Goal: Information Seeking & Learning: Learn about a topic

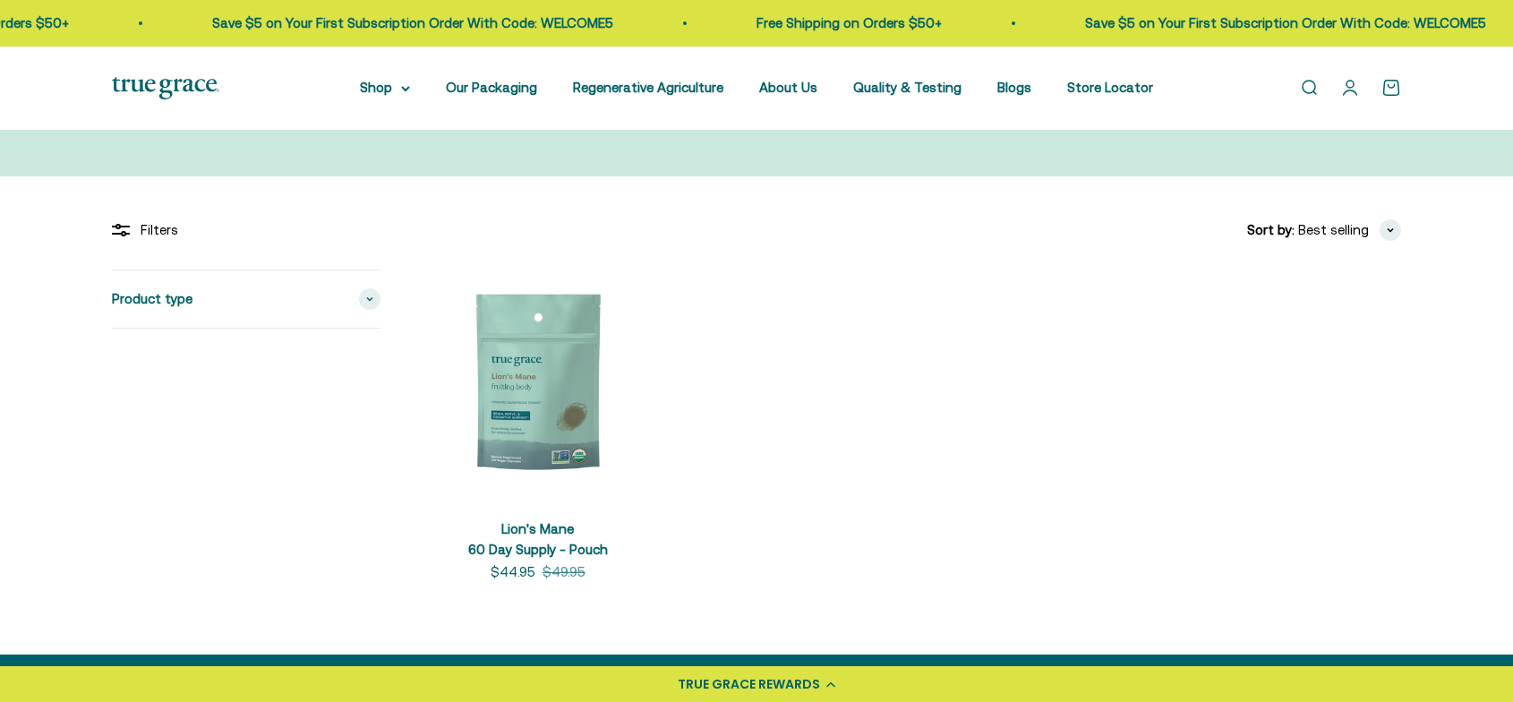
scroll to position [238, 0]
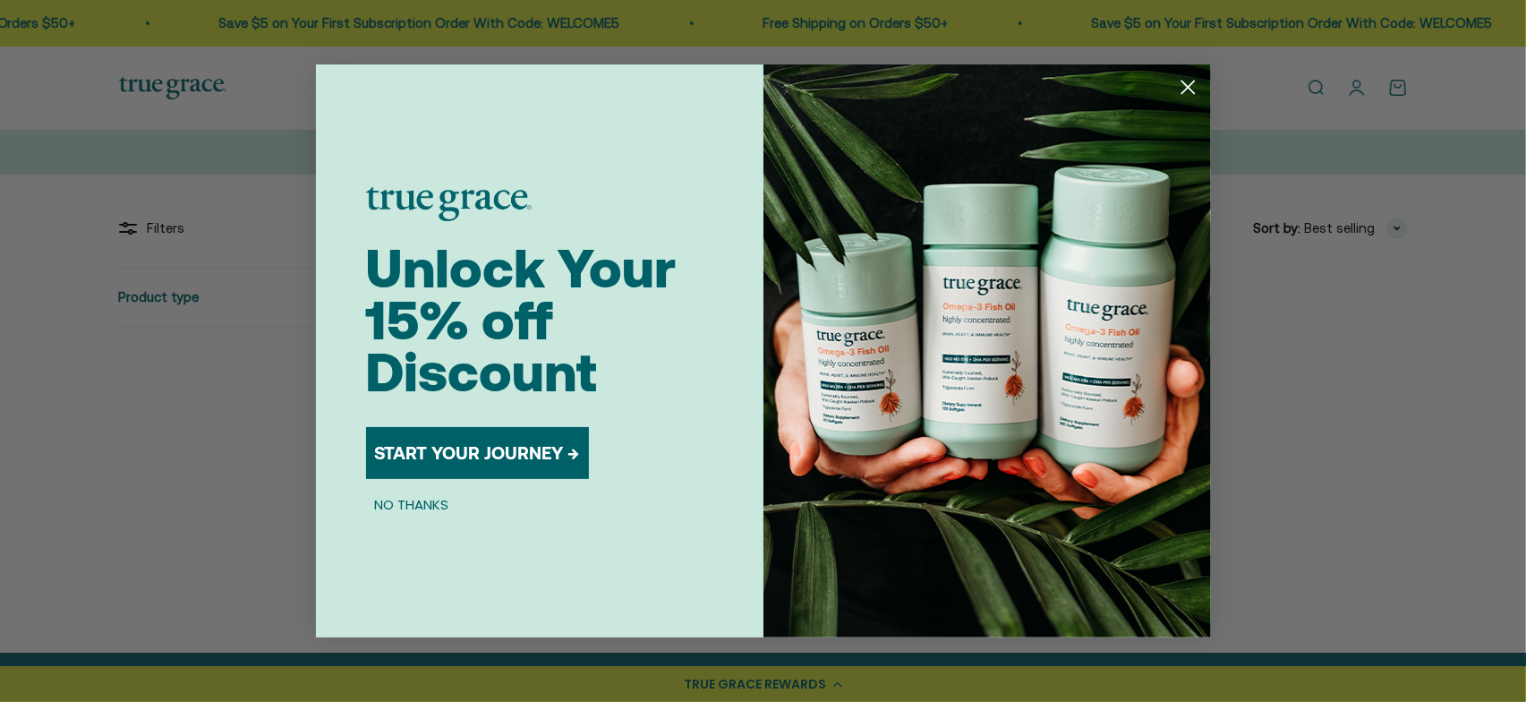
click at [564, 384] on span "Unlock Your 15% off Discount" at bounding box center [521, 320] width 311 height 166
click at [1193, 86] on circle "Close dialog" at bounding box center [1188, 88] width 30 height 30
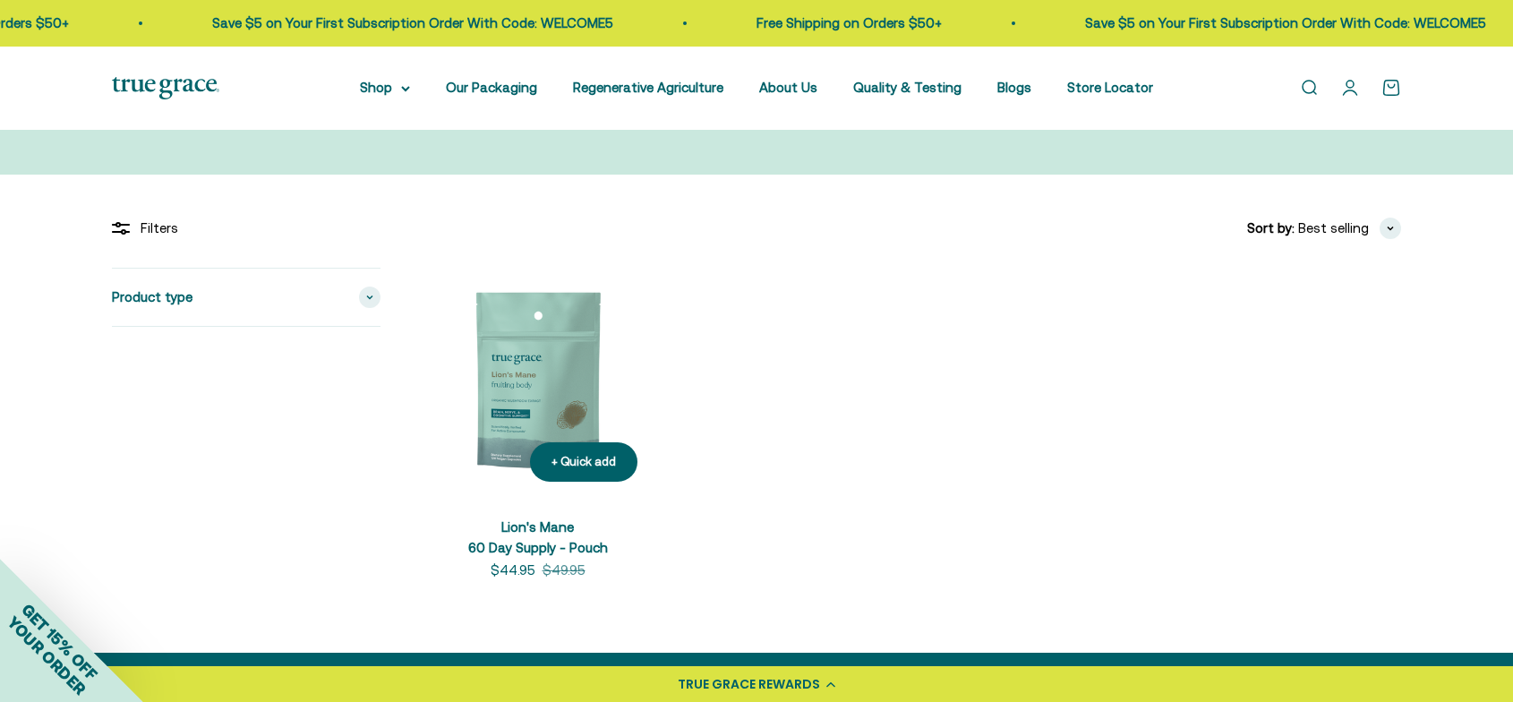
click at [546, 369] on img at bounding box center [537, 382] width 228 height 228
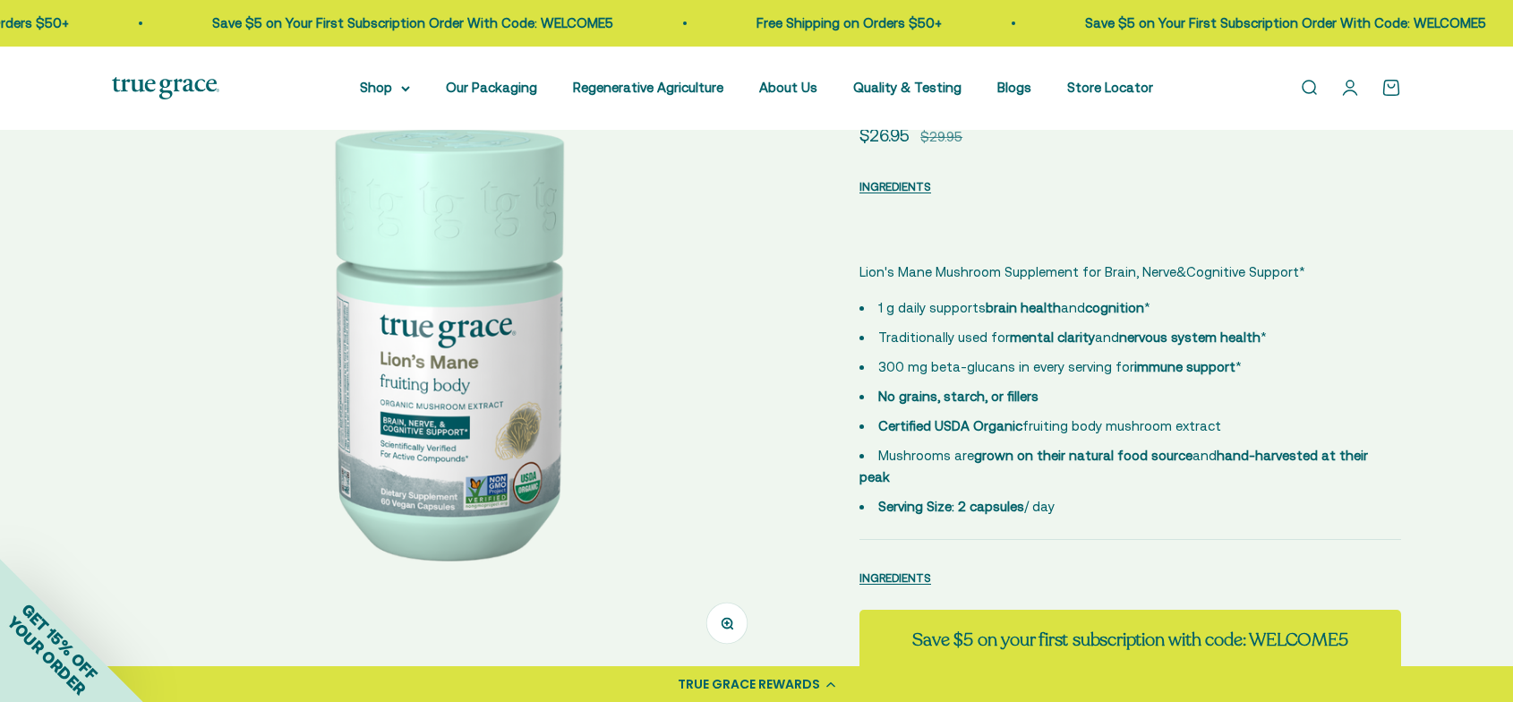
select select "3"
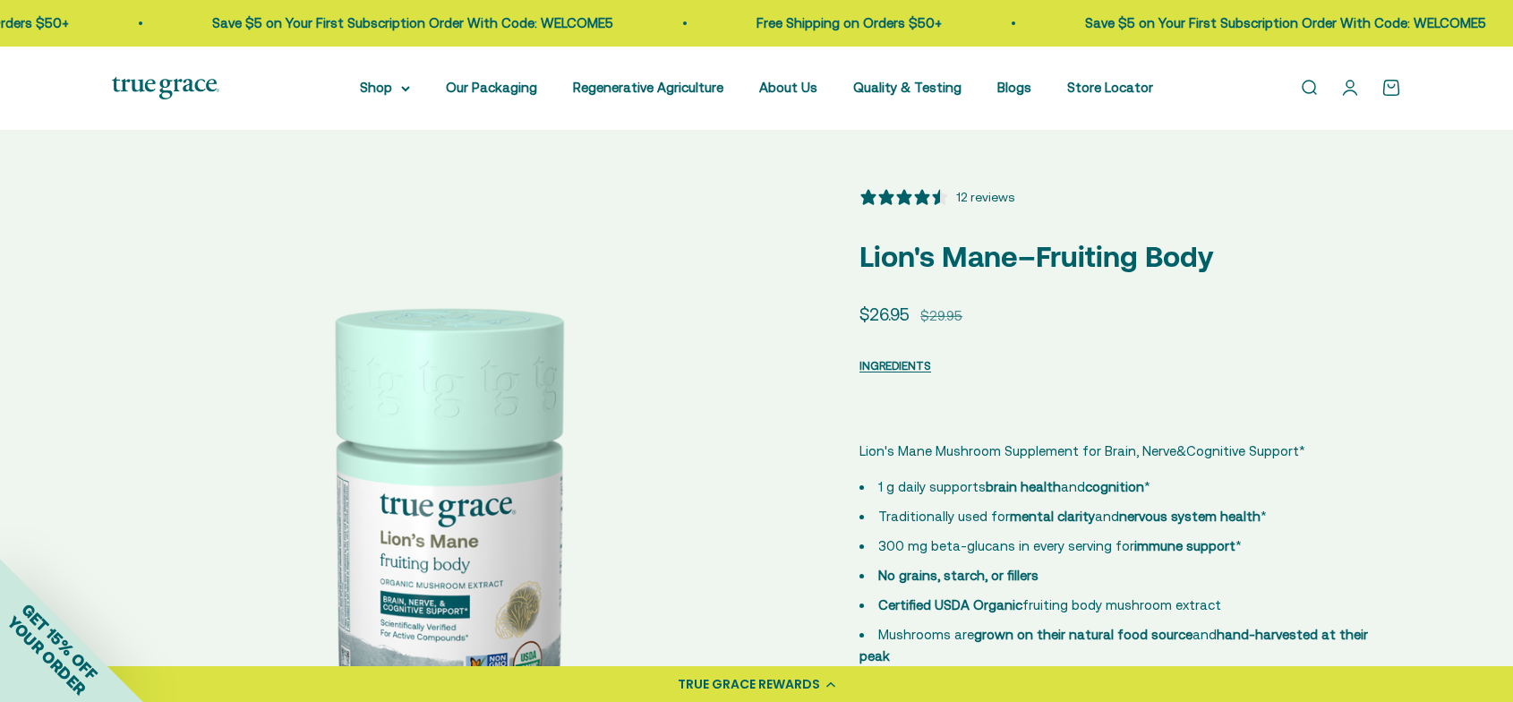
click at [141, 86] on img at bounding box center [165, 88] width 107 height 22
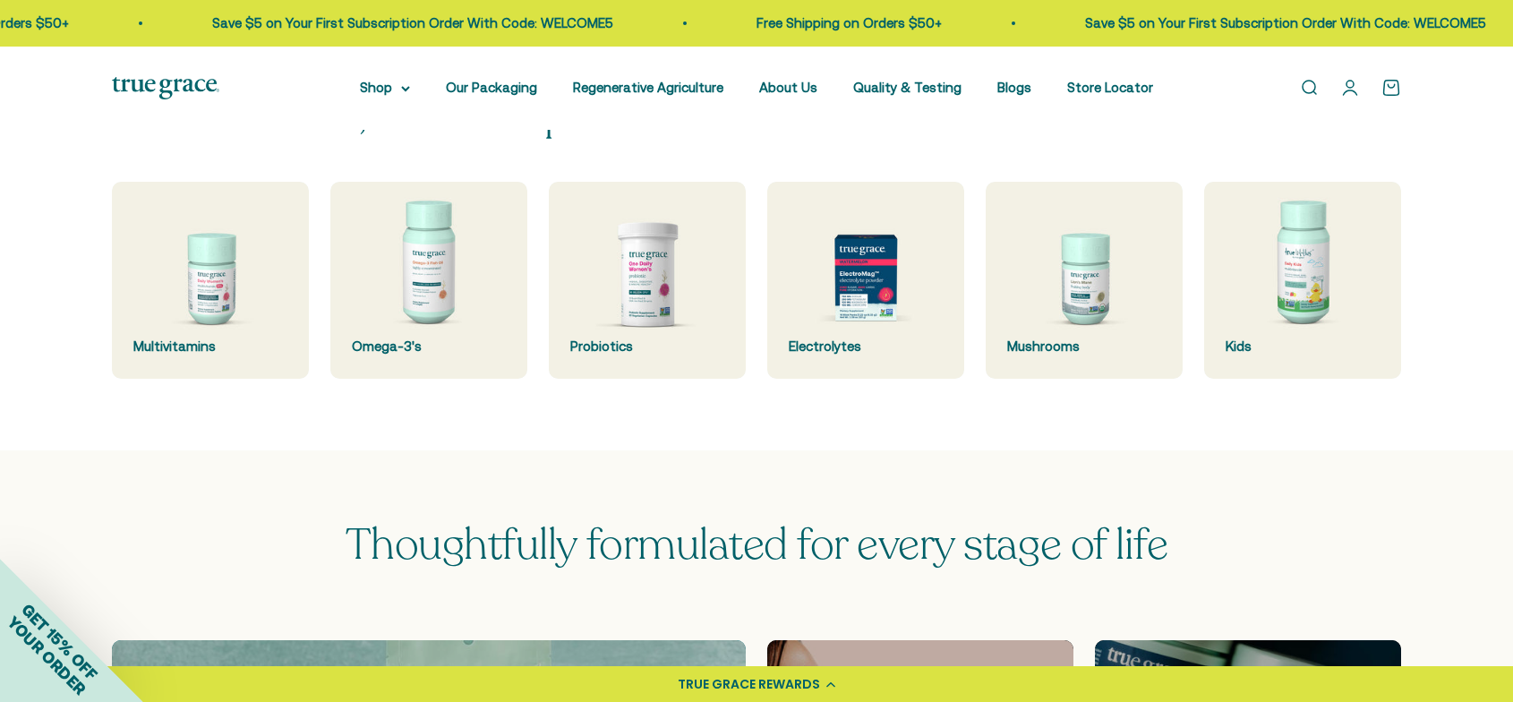
scroll to position [596, 0]
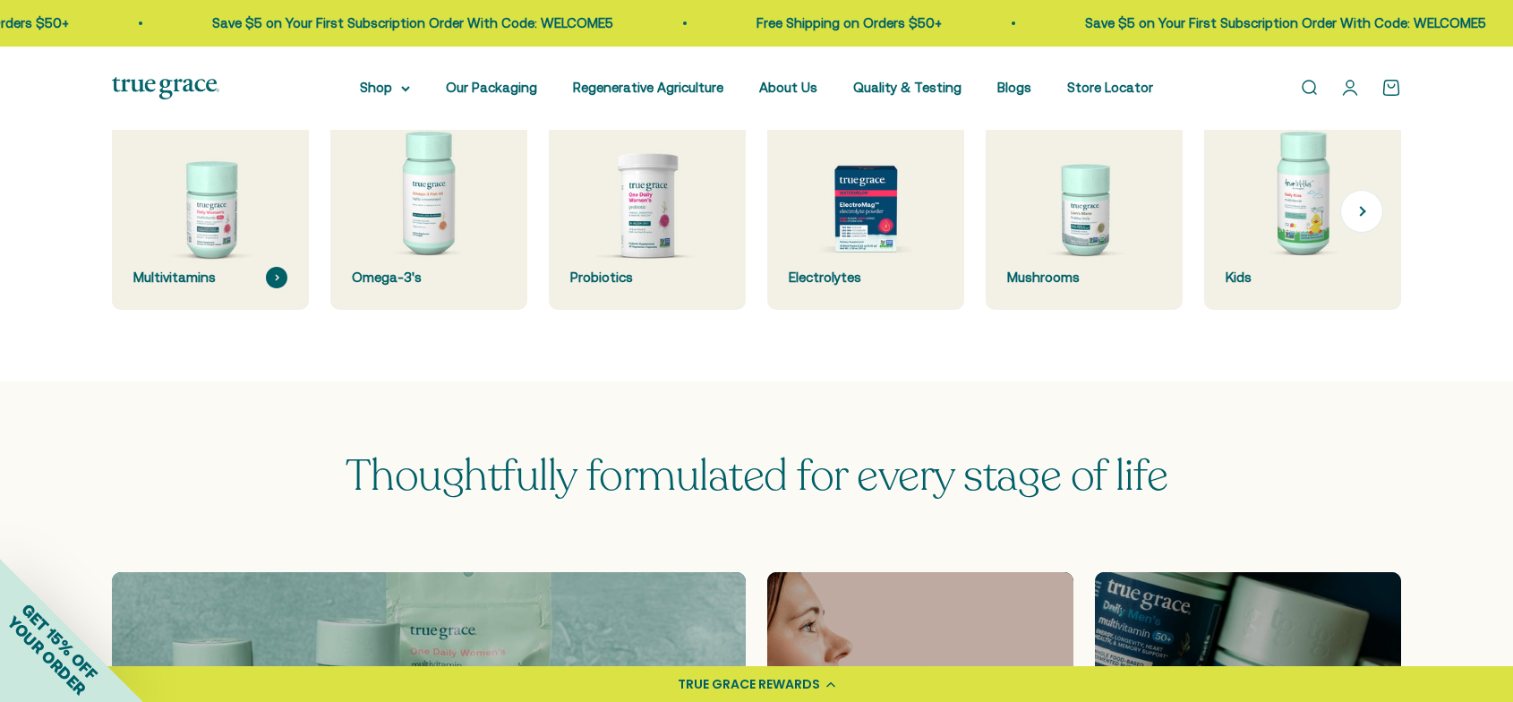
click at [184, 197] on img at bounding box center [210, 211] width 209 height 209
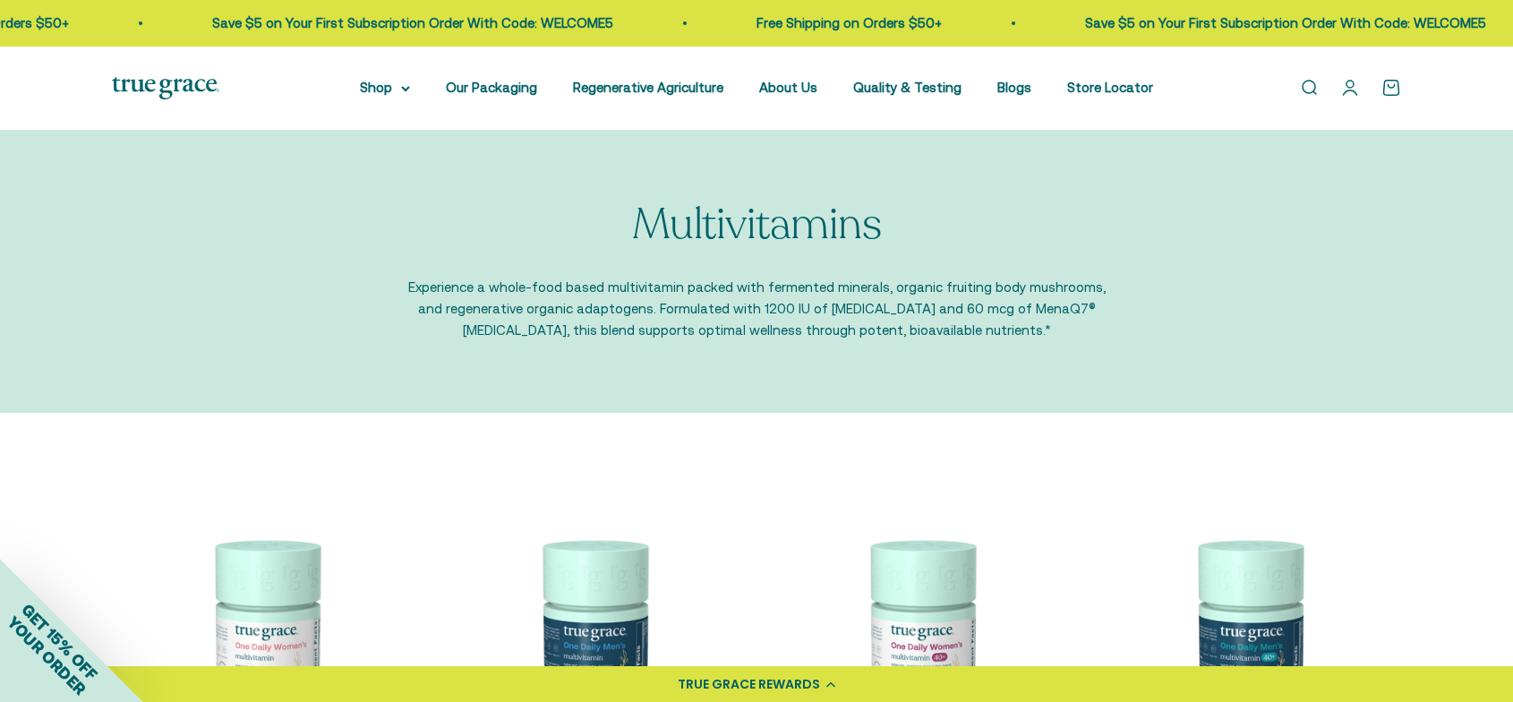
drag, startPoint x: 186, startPoint y: 87, endPoint x: 211, endPoint y: 88, distance: 25.1
click at [186, 87] on img at bounding box center [165, 88] width 107 height 22
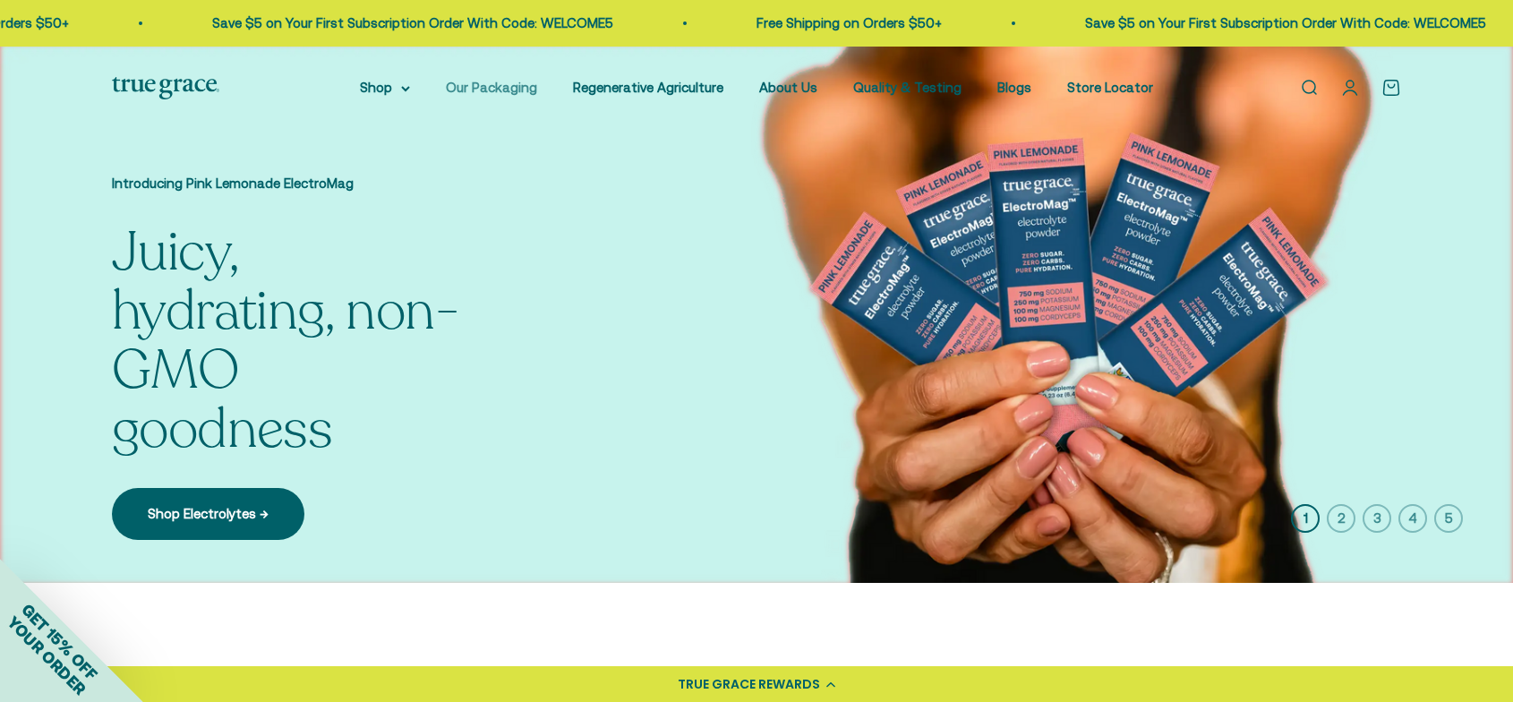
click at [505, 87] on link "Our Packaging" at bounding box center [491, 87] width 91 height 15
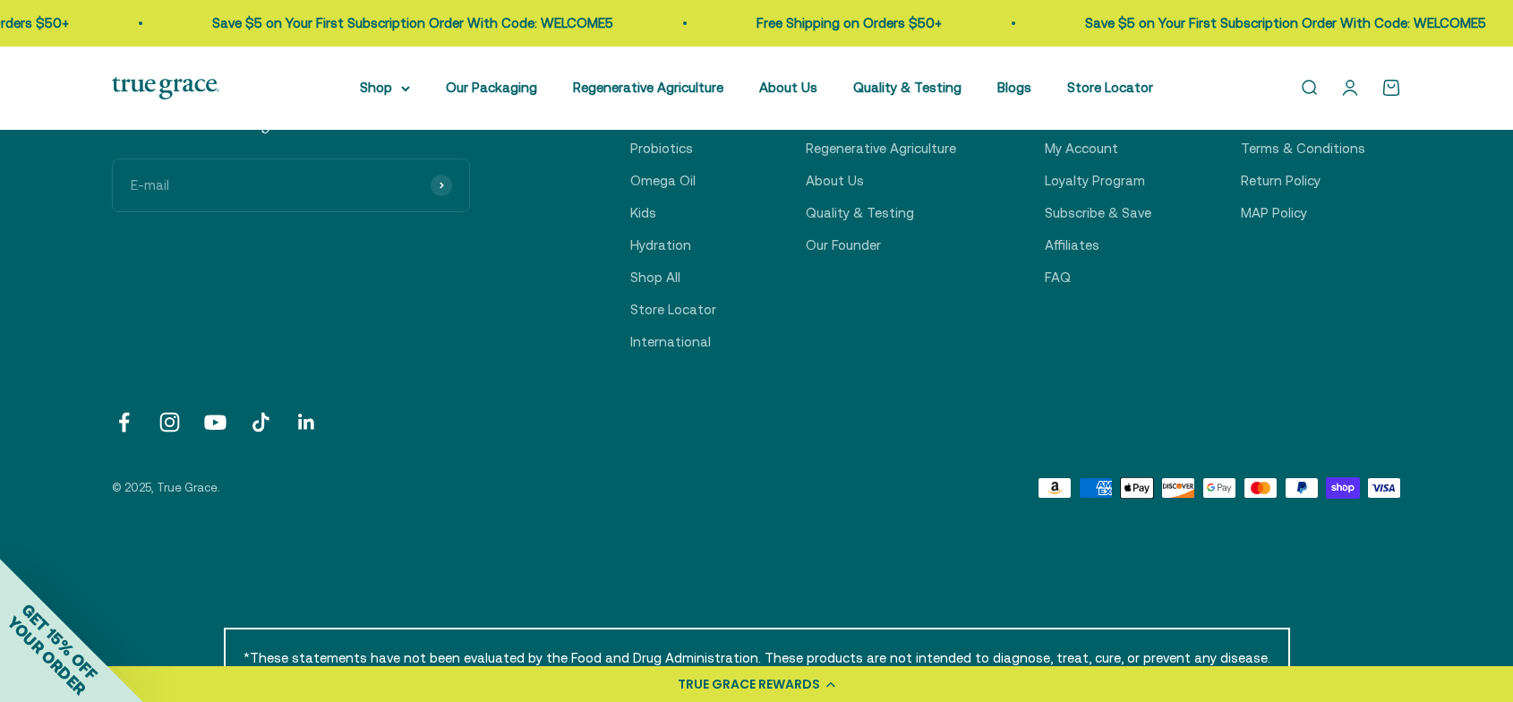
scroll to position [5072, 0]
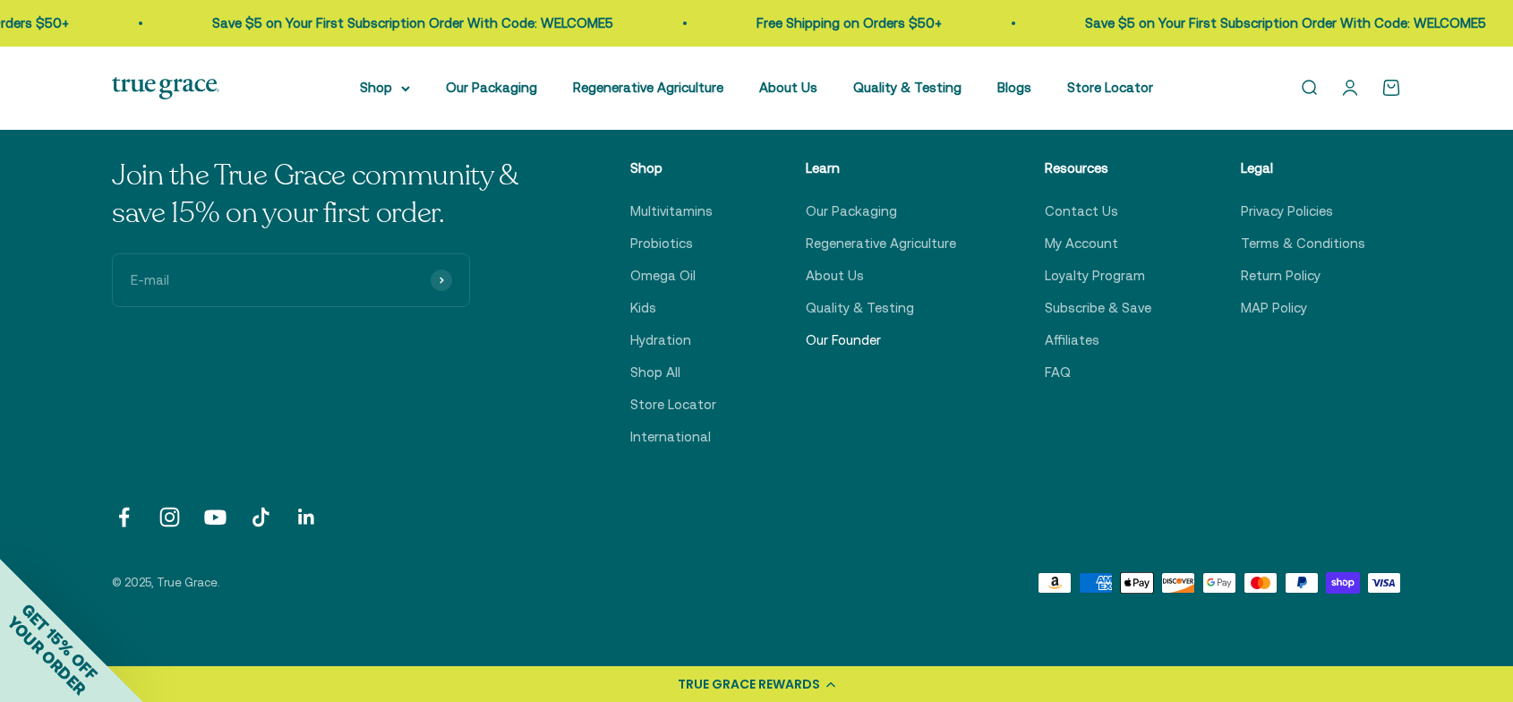
click at [859, 335] on link "Our Founder" at bounding box center [843, 339] width 75 height 21
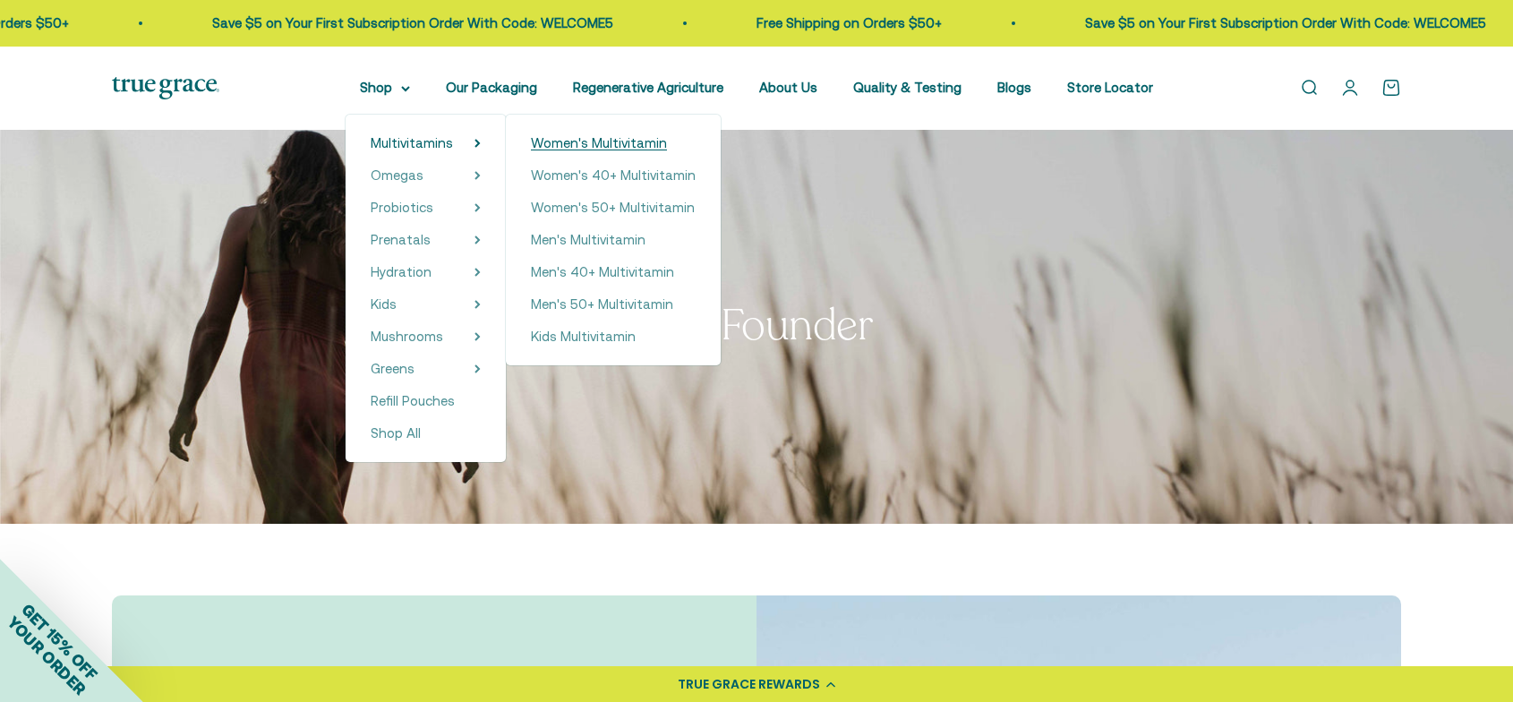
click at [593, 146] on span "Women's Multivitamin" at bounding box center [599, 142] width 136 height 15
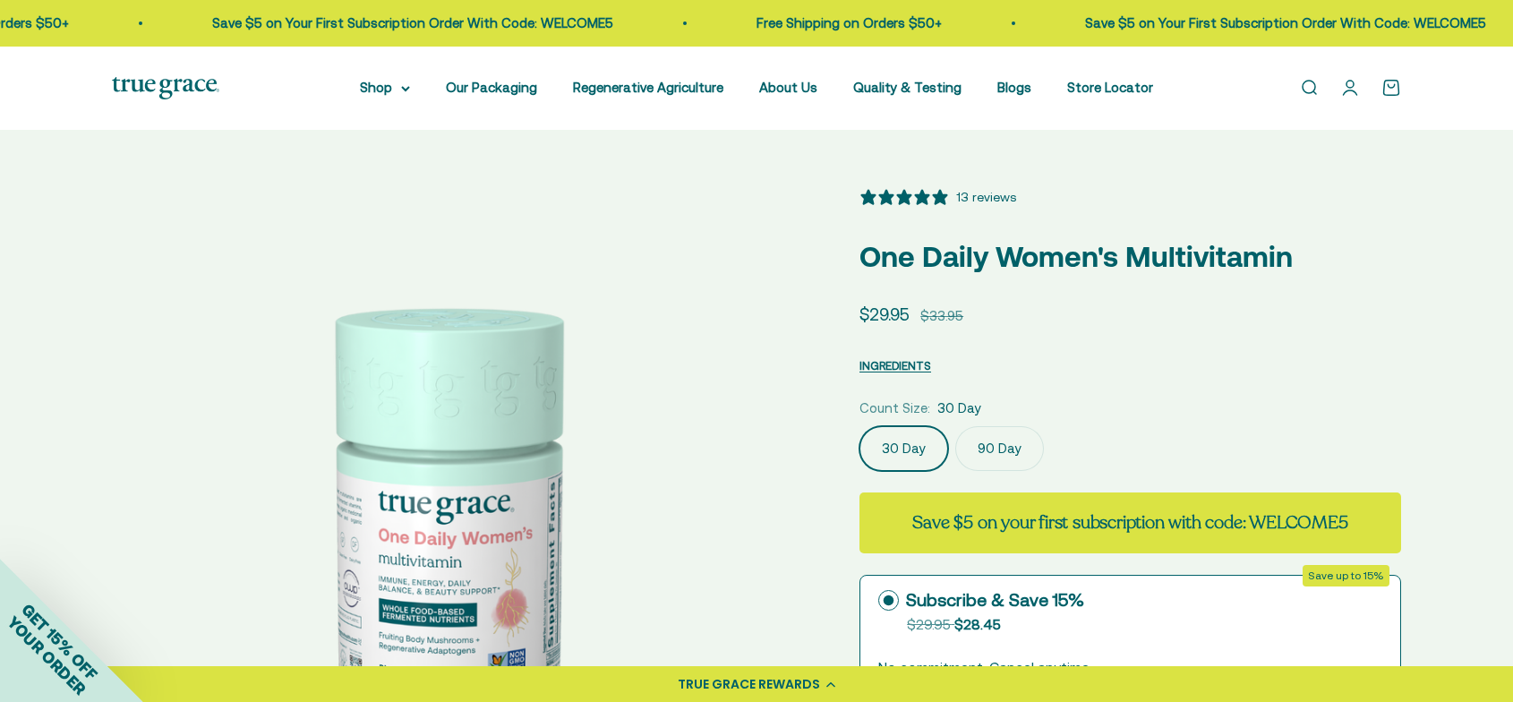
select select "3"
click at [872, 368] on span "INGREDIENTS" at bounding box center [895, 365] width 72 height 13
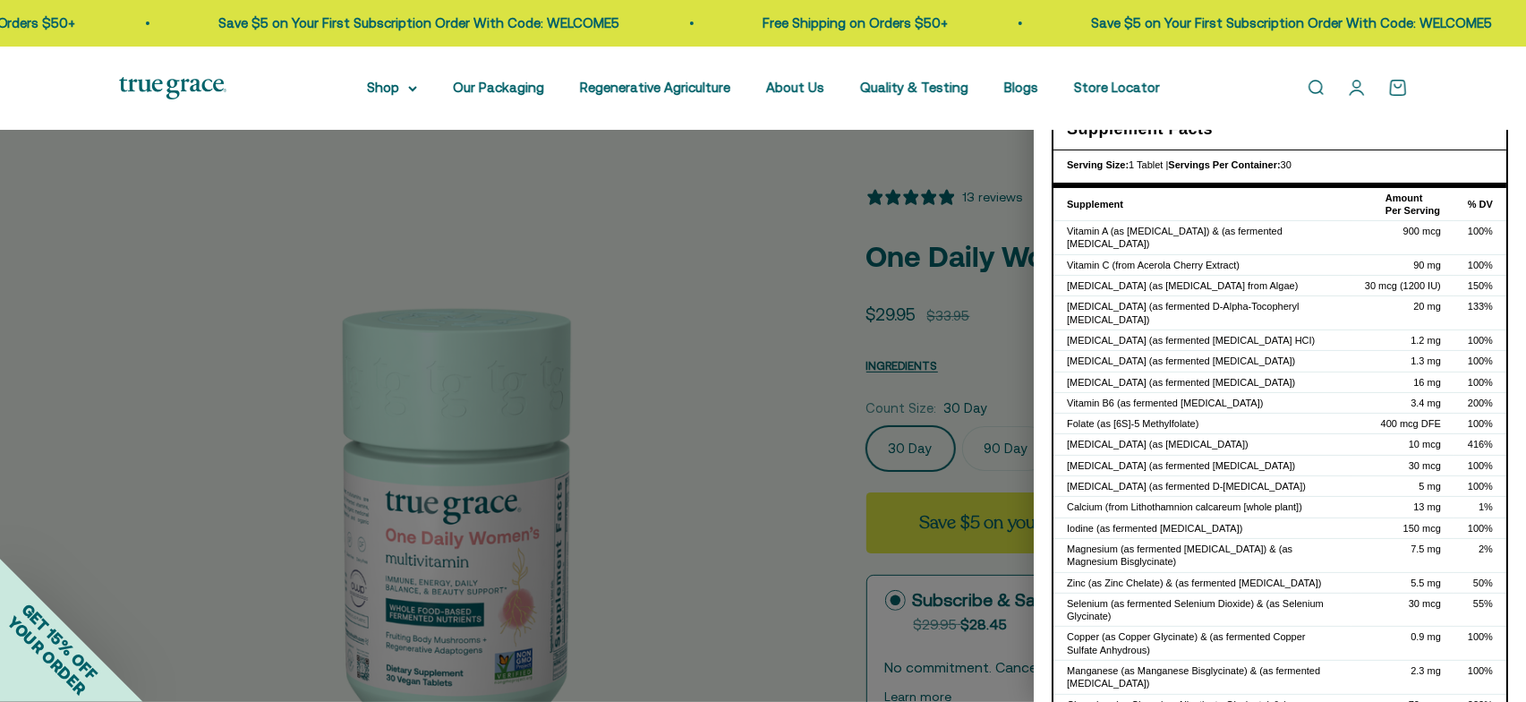
click at [659, 209] on div at bounding box center [763, 351] width 1526 height 702
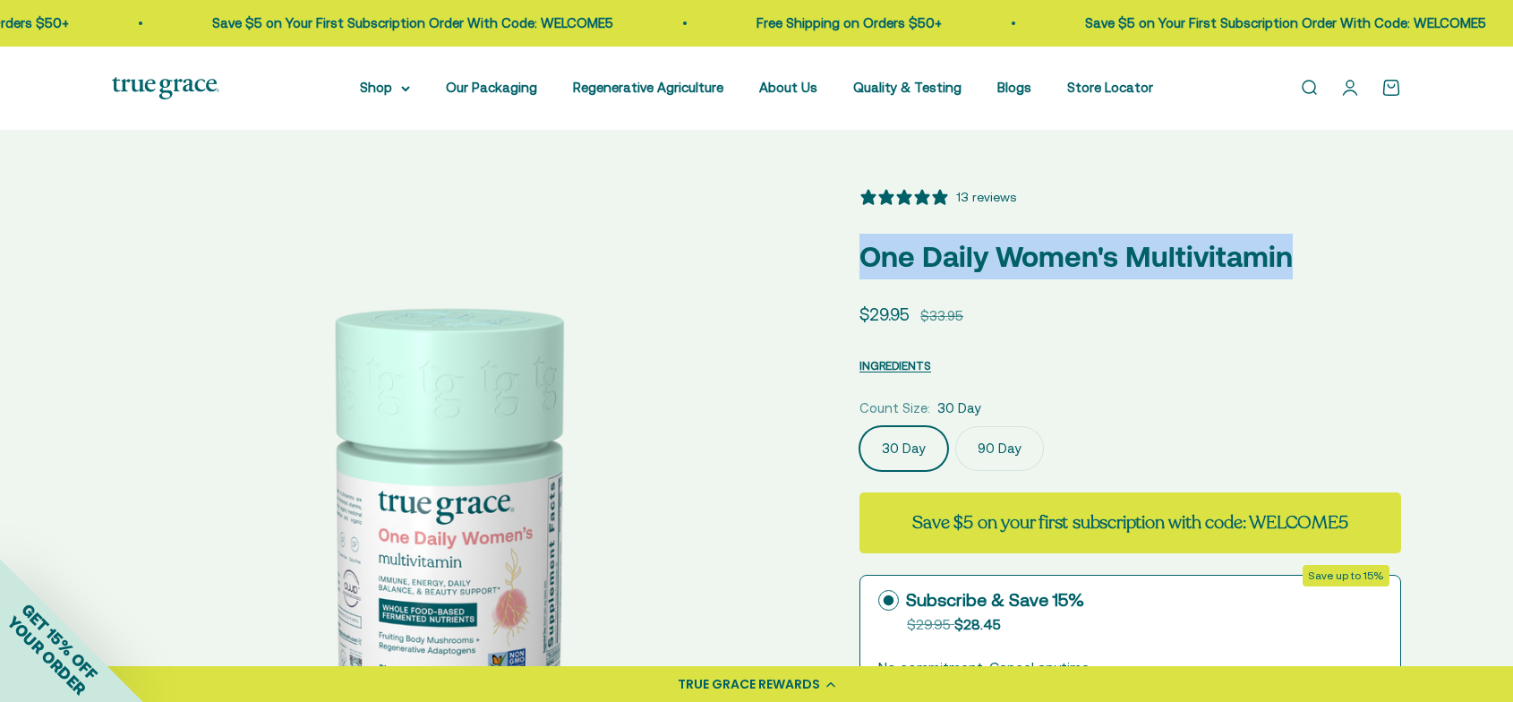
drag, startPoint x: 867, startPoint y: 250, endPoint x: 1311, endPoint y: 254, distance: 444.0
click at [1311, 254] on p "One Daily Women's Multivitamin" at bounding box center [1130, 257] width 542 height 46
copy p "One Daily Women's Multivitamin"
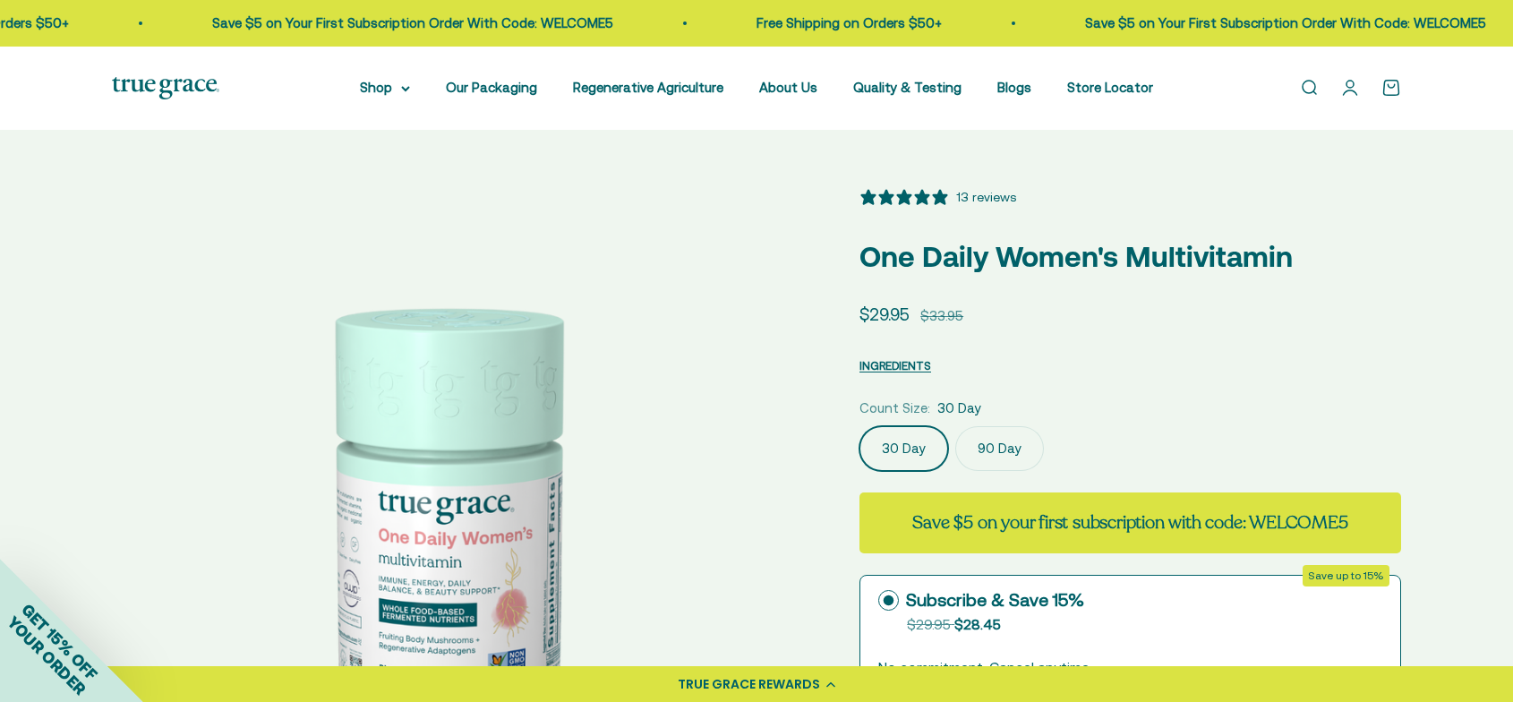
click at [1055, 354] on div "INGREDIENTS Nutritional Information × Supplement Facts Serving Size: 1 Tablet |…" at bounding box center [1130, 362] width 542 height 27
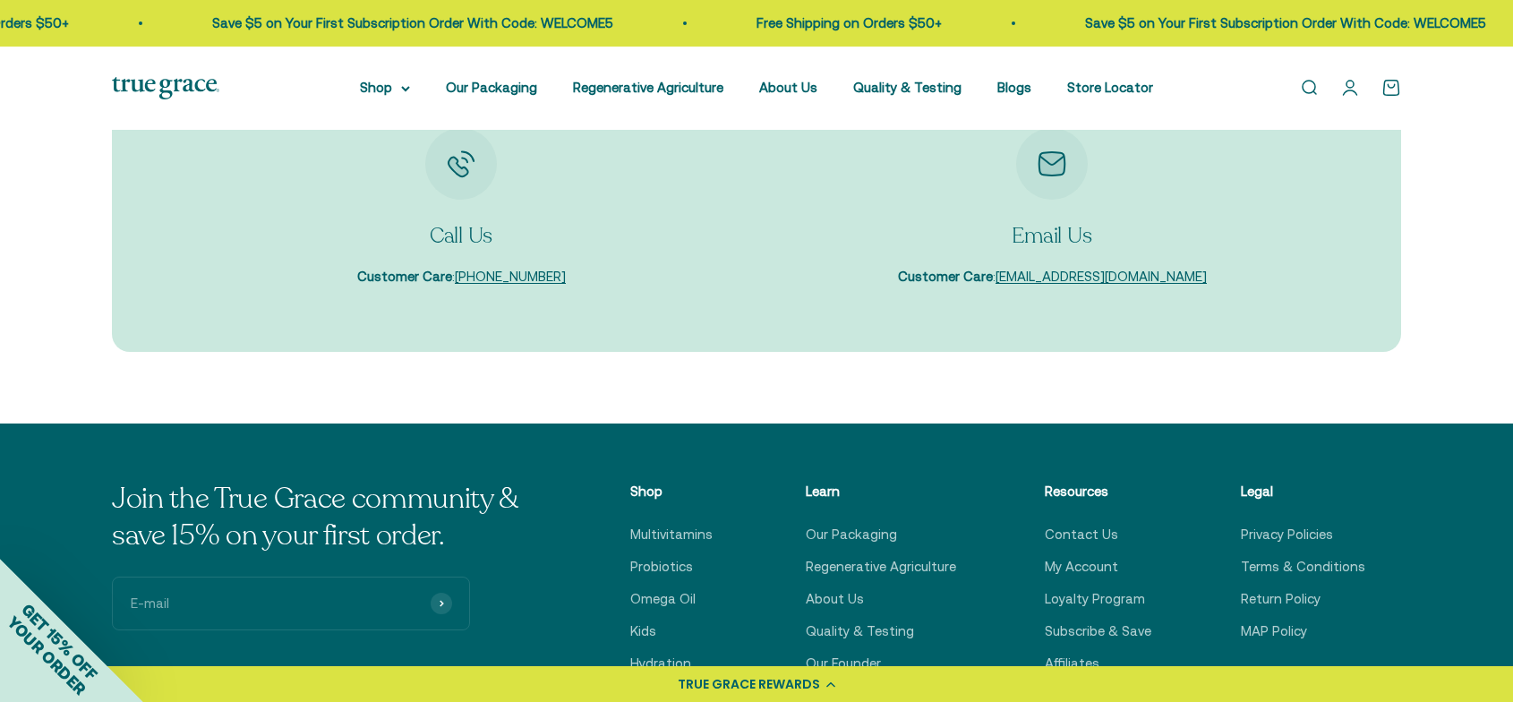
scroll to position [5430, 0]
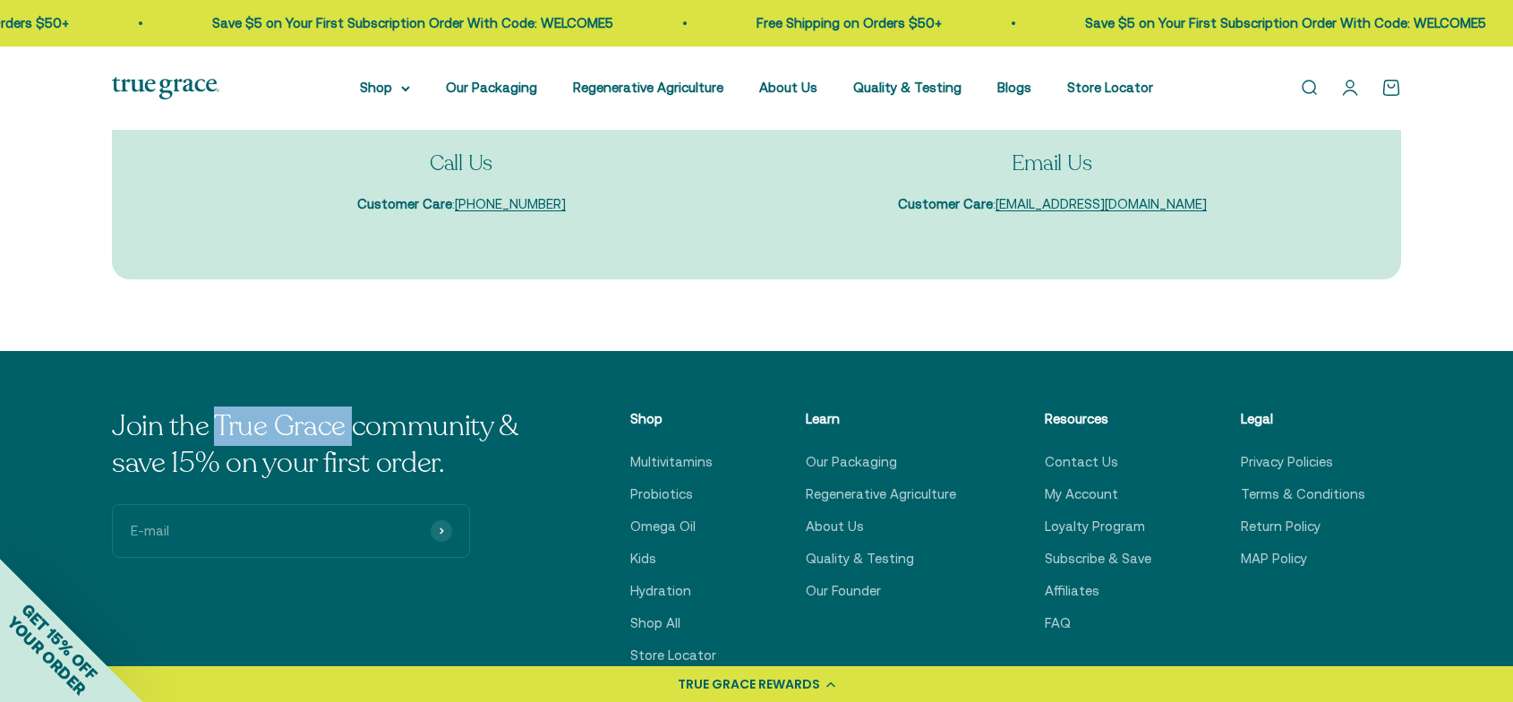
copy p "True Grace"
drag, startPoint x: 218, startPoint y: 427, endPoint x: 350, endPoint y: 424, distance: 132.5
click at [350, 424] on p "Join the True Grace community & save 15% on your first order." at bounding box center [327, 445] width 430 height 74
